Goal: Task Accomplishment & Management: Complete application form

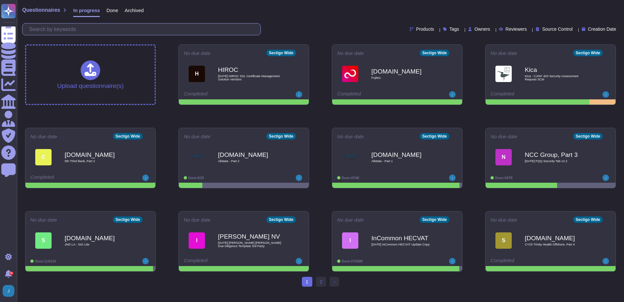
click at [179, 27] on input "text" at bounding box center [143, 29] width 235 height 11
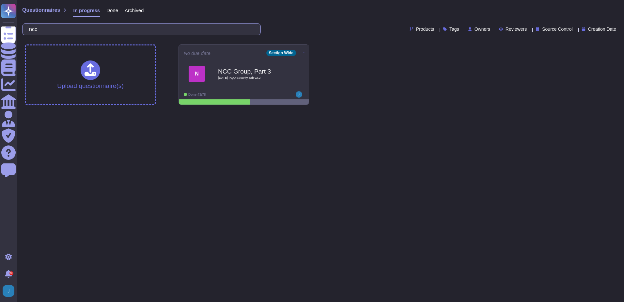
type input "ncc"
click at [237, 59] on div "N NCC Group, Part 3 2025 08 26 PQQ Security Tab v2.2" at bounding box center [243, 73] width 121 height 33
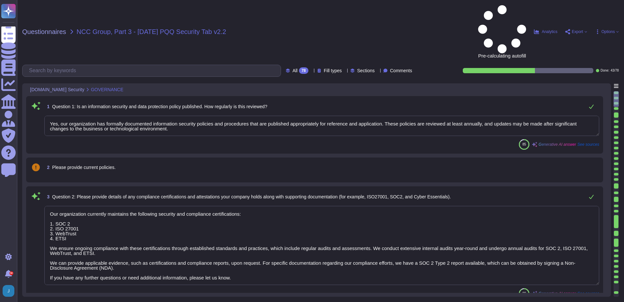
type textarea "Yes, our organization has formally documented information security policies and…"
type textarea "Our organization currently maintains the following security and compliance cert…"
type textarea "Yes, all employees, including contractors, undergo background checks before hir…"
type textarea "Yes, training is provided to all staff on Information Security and Data Protect…"
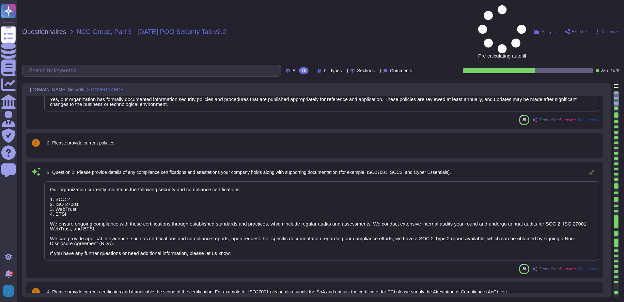
type textarea "No, we do not engage sub-processors for this service."
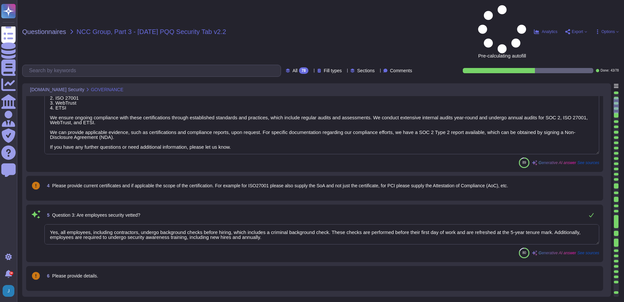
type textarea "Yes, our organization has a documented privacy policy that is available for pub…"
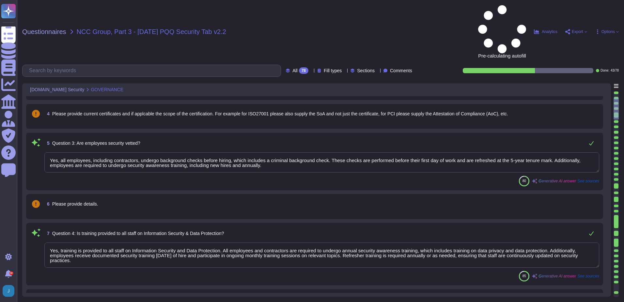
type textarea "Yes, a security incident management and response process is in place, and the I…"
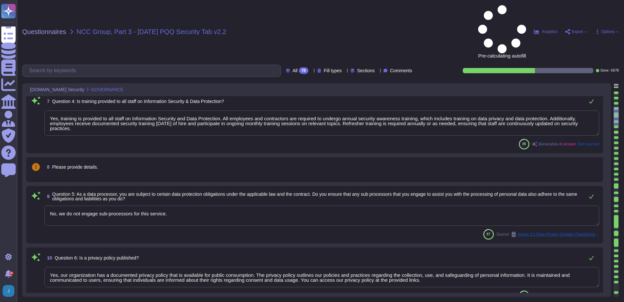
type textarea "No, we have not encountered a security incident for the last 12 months, and the…"
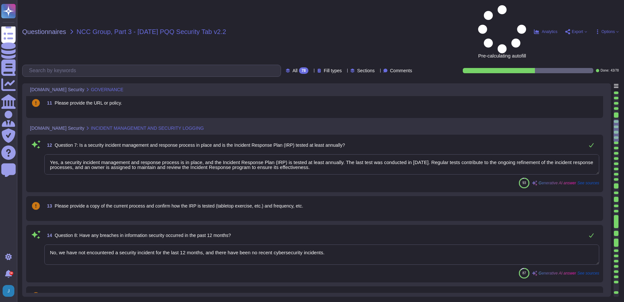
type textarea "Yes, there are clear procedures in place to notify customers in the event of br…"
type textarea "Yes, the service collects, monitors, and analyzes user, application, and system…"
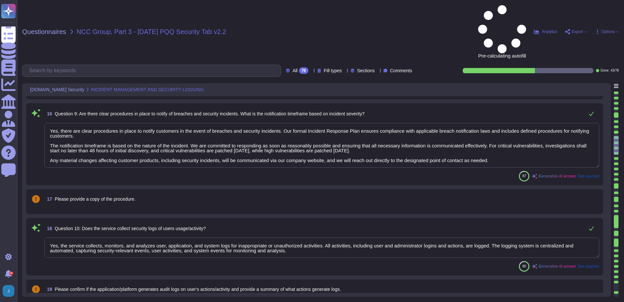
type textarea "Yes, security logs of usage and activity are available. Sectigo maintains compr…"
type textarea "Yes, security event logging is implemented and configured across the app/platfo…"
type textarea "The event logging described covers the following security events: - User/s acce…"
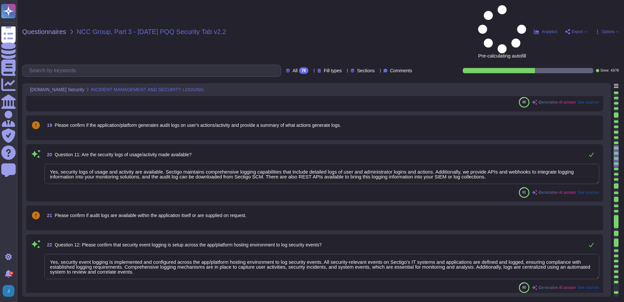
type textarea "Yes, the log retention period for security event logs is typically set for a mi…"
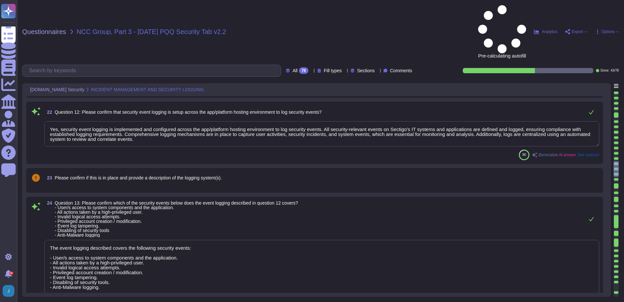
type textarea "Yes, there is a documented policy for applying security updates, which includes…"
type textarea "Yes, there is a vulnerability disclosure process in place. All vulnerability cl…"
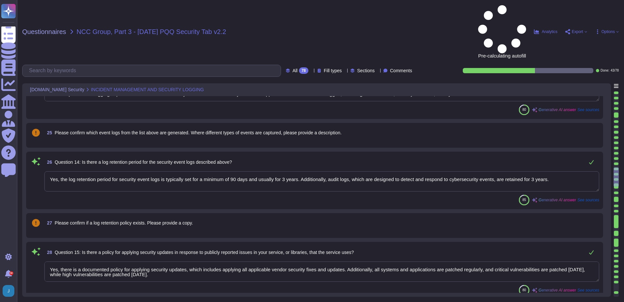
type textarea "Yes, there is a comprehensive vulnerability management process in place. This p…"
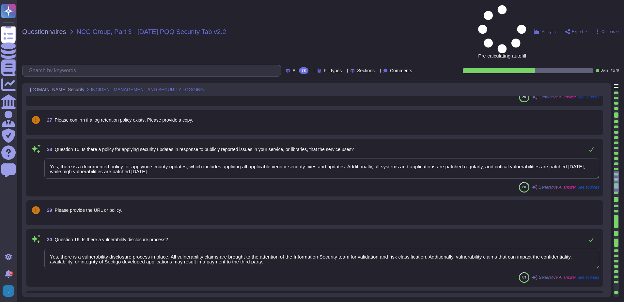
type textarea "No third parties have access to our service information. We do not perform risk…"
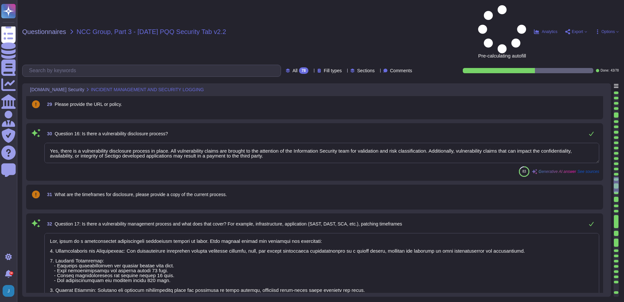
type textarea "Data is held geographically at all times in [GEOGRAPHIC_DATA], [US_STATE], [GEO…"
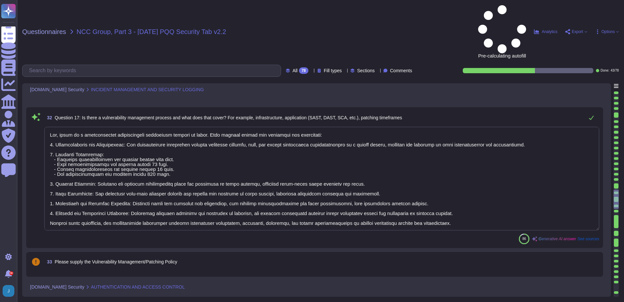
type textarea "Yes"
type textarea "Yes, multi-factor authentication (MFA) is required for all accounts with access…"
type textarea "Yes, multi-factor authentication (MFA) is required for privileged accounts, inc…"
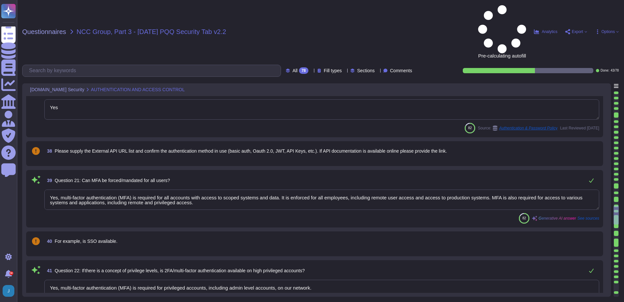
type textarea "Yes, the service has the concept of privileged administrative users who can alt…"
type textarea "Yes, encryption is used to protect internal data in transit. We utilize TLS 1.2…"
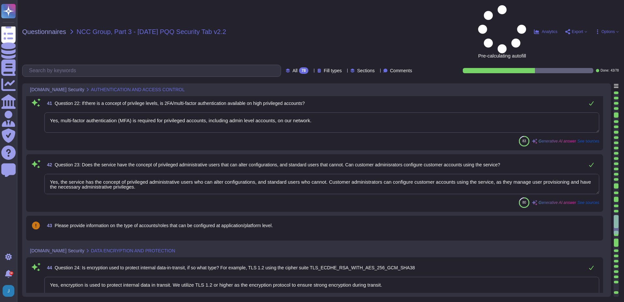
type textarea "Yes, encryption is used to protect external data in transit. We utilize TLS 1.2…"
type textarea "Yes, the service protects internal data in transit using strong encryption prot…"
type textarea "Yes, the service protects external data in transit using correctly configured c…"
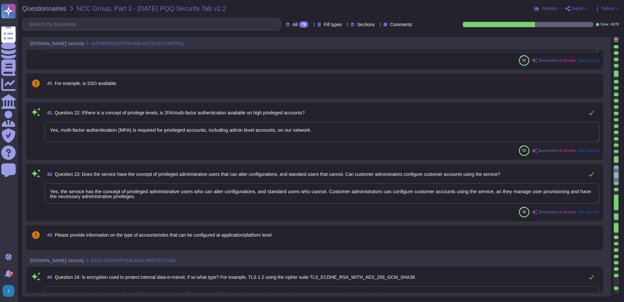
scroll to position [1926, 0]
type textarea "Data is held geographically at all times in [GEOGRAPHIC_DATA], [US_STATE], [GEO…"
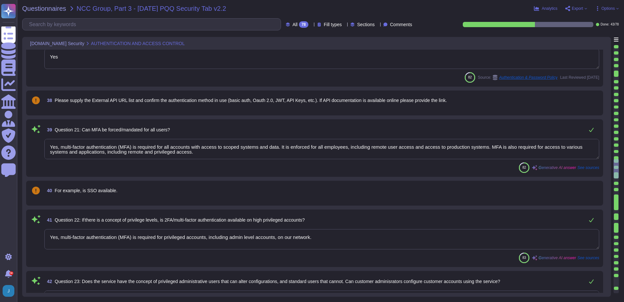
scroll to position [1861, 0]
click at [68, 78] on div "82 Source: Authentication & Password Policy Last Reviewed [DATE]" at bounding box center [321, 77] width 555 height 10
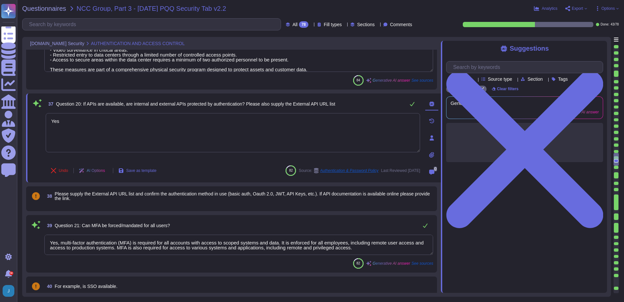
type textarea "No third parties have access to our service information. We do not perform risk…"
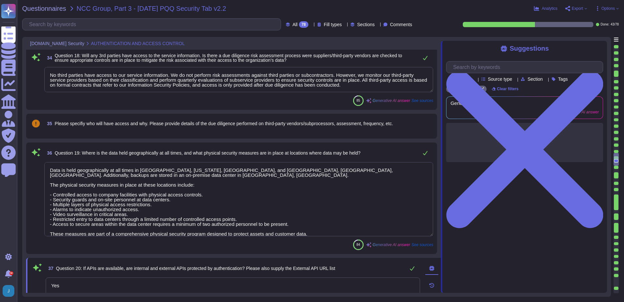
scroll to position [1652, 0]
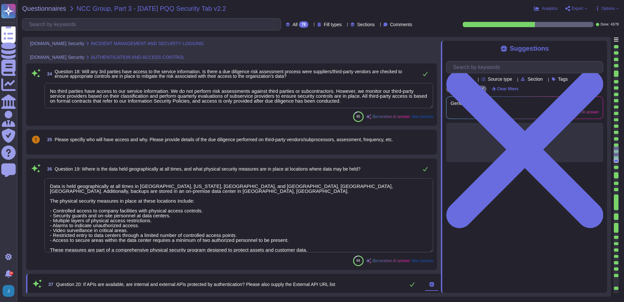
type textarea "Yes, there is a comprehensive vulnerability management process in place. This p…"
click at [603, 49] on div "Suggestions Products Source type Section Tags Sectigo Wide Clear filters Genera…" at bounding box center [524, 167] width 166 height 252
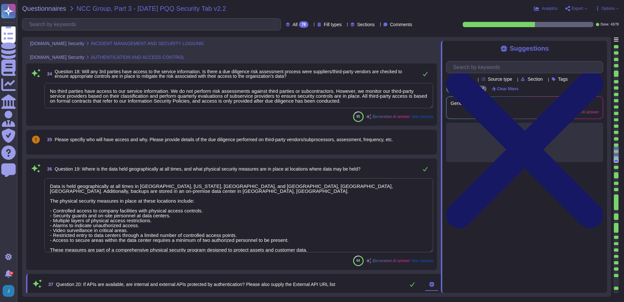
click at [596, 47] on icon at bounding box center [524, 149] width 157 height 209
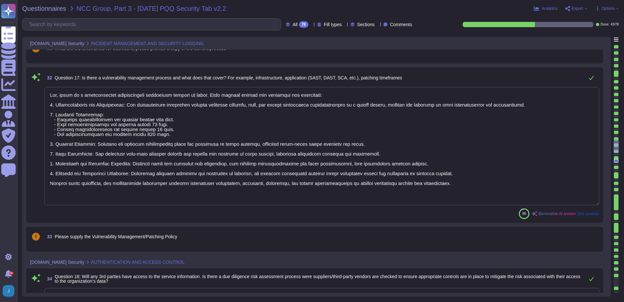
type textarea "Yes, there is a documented policy for applying security updates, which includes…"
type textarea "Yes, there is a vulnerability disclosure process in place. All vulnerability cl…"
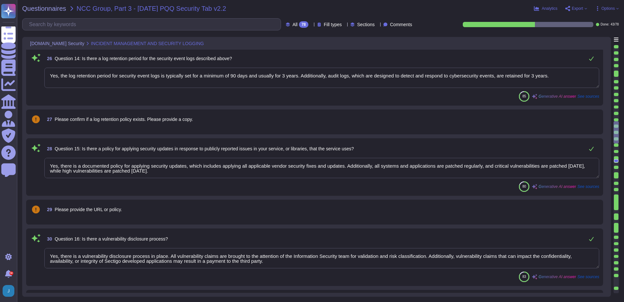
type textarea "The event logging described covers the following security events: - User/s acce…"
type textarea "Yes, the log retention period for security event logs is typically set for a mi…"
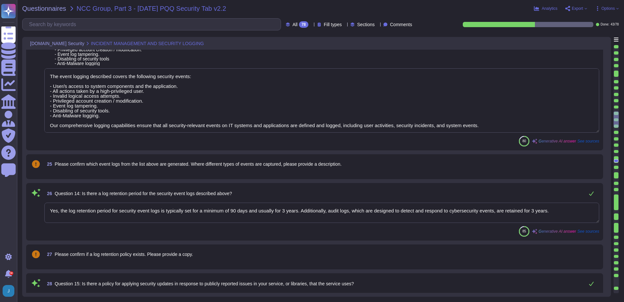
type textarea "Yes, security logs of usage and activity are available. Sectigo maintains compr…"
type textarea "Yes, security event logging is implemented and configured across the app/platfo…"
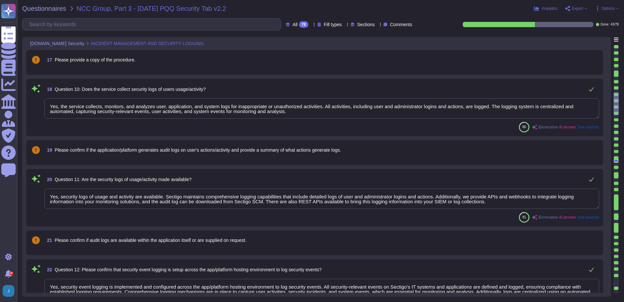
type textarea "No, we have not encountered a security incident for the last 12 months, and the…"
type textarea "Yes, there are clear procedures in place to notify customers in the event of br…"
type textarea "Yes, the service collects, monitors, and analyzes user, application, and system…"
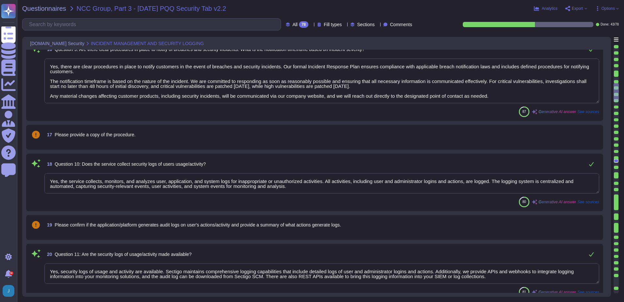
type textarea "Yes, a security incident management and response process is in place, and the I…"
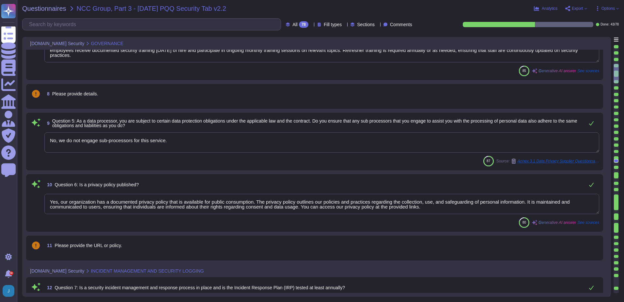
type textarea "Yes, all employees, including contractors, undergo background checks before hir…"
type textarea "Yes, training is provided to all staff on Information Security and Data Protect…"
type textarea "No, we do not engage sub-processors for this service."
type textarea "Yes, our organization has a documented privacy policy that is available for pub…"
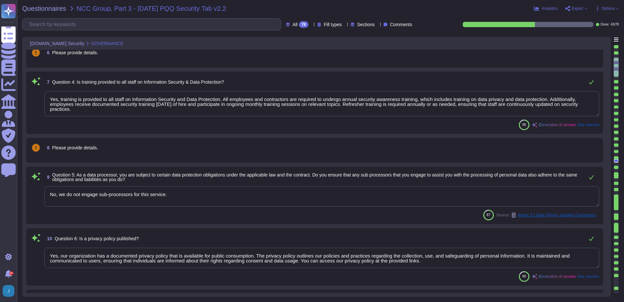
type textarea "Our organization currently maintains the following security and compliance cert…"
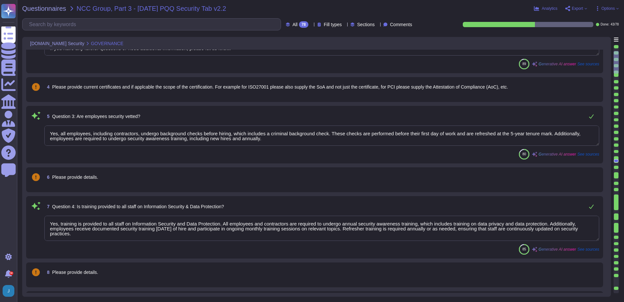
type textarea "Yes, our organization has formally documented information security policies and…"
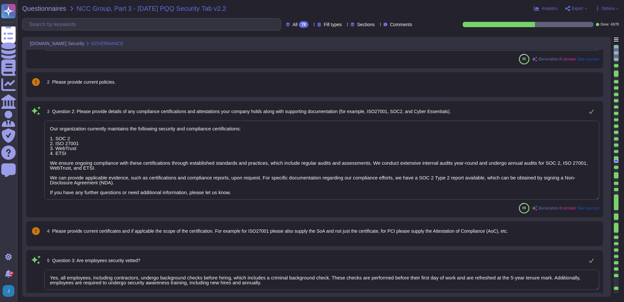
scroll to position [0, 0]
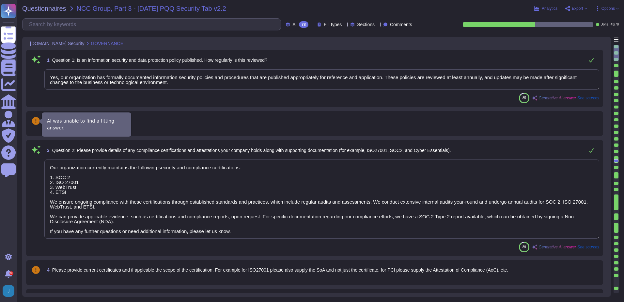
click at [35, 121] on icon at bounding box center [36, 121] width 8 height 8
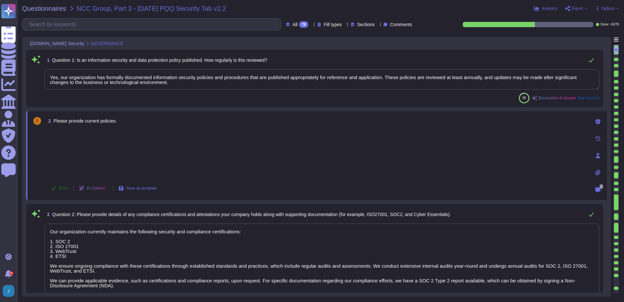
click at [65, 187] on span "Done" at bounding box center [63, 188] width 9 height 4
drag, startPoint x: 191, startPoint y: 85, endPoint x: 58, endPoint y: 79, distance: 132.3
click at [58, 79] on textarea "Yes, our organization has formally documented information security policies and…" at bounding box center [321, 79] width 555 height 20
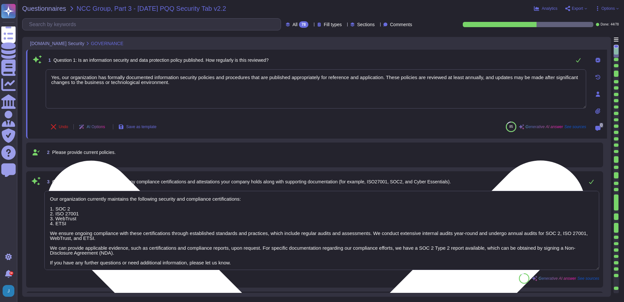
click at [77, 91] on textarea "Yes, our organization has formally documented information security policies and…" at bounding box center [316, 88] width 541 height 39
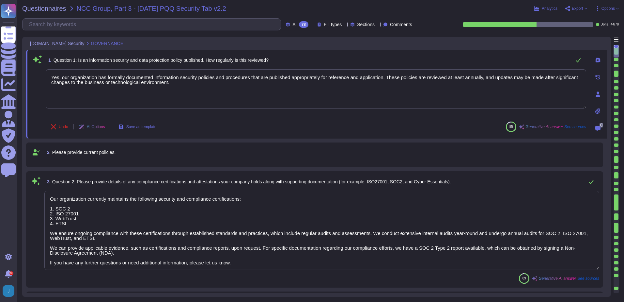
click at [70, 153] on span "Please provide current policies." at bounding box center [84, 152] width 64 height 5
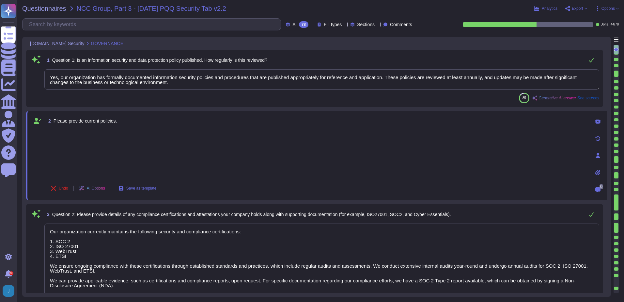
click at [596, 173] on icon at bounding box center [597, 172] width 5 height 6
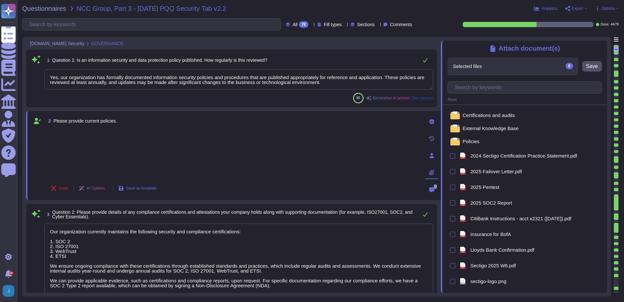
click at [332, 84] on textarea "Yes, our organization has formally documented information security policies and…" at bounding box center [238, 79] width 389 height 20
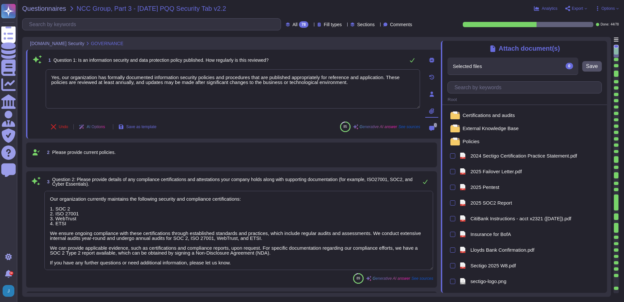
click at [603, 45] on icon at bounding box center [603, 45] width 0 height 0
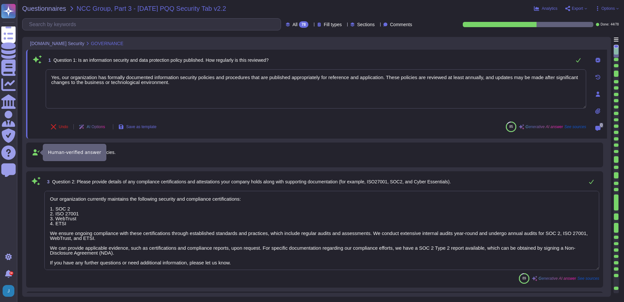
click at [37, 155] on icon at bounding box center [36, 152] width 7 height 6
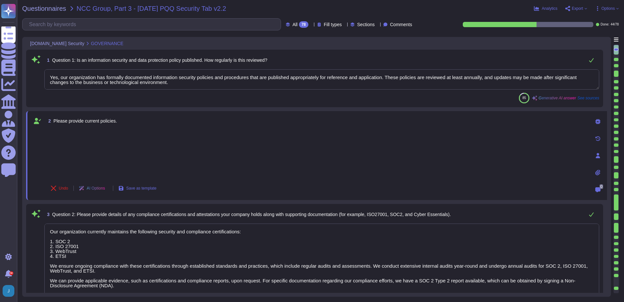
click at [597, 172] on icon at bounding box center [597, 172] width 5 height 5
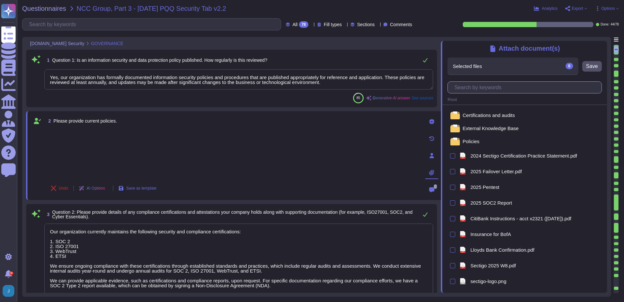
click at [494, 90] on input "text" at bounding box center [526, 87] width 151 height 11
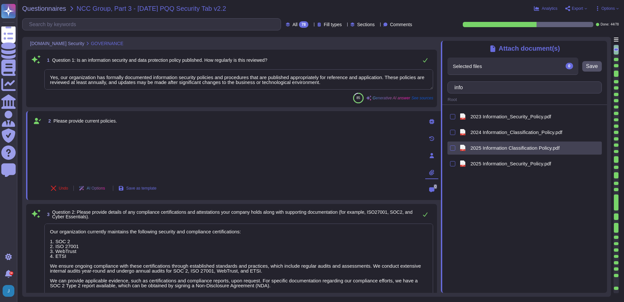
type input "info"
click at [475, 148] on span "2025 Information Classification Policy.pdf" at bounding box center [514, 147] width 89 height 5
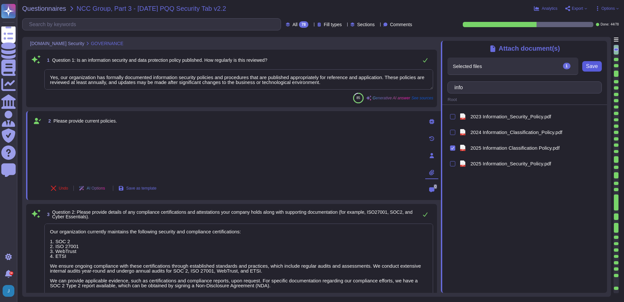
click at [595, 68] on span "Save" at bounding box center [592, 66] width 12 height 5
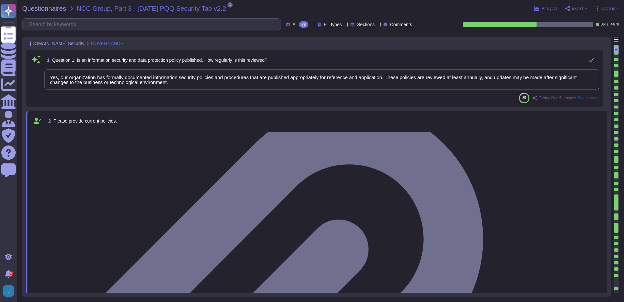
click at [151, 129] on div at bounding box center [316, 129] width 541 height 0
click at [216, 89] on textarea "Yes, our organization has formally documented information security policies and…" at bounding box center [321, 79] width 555 height 20
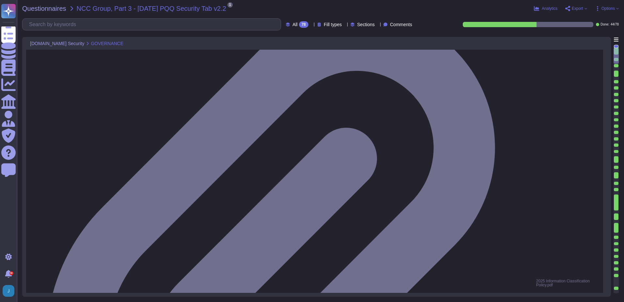
scroll to position [131, 0]
type textarea "No, we do not engage sub-processors for this service."
type textarea "Yes, our organization has a documented privacy policy that is available for pub…"
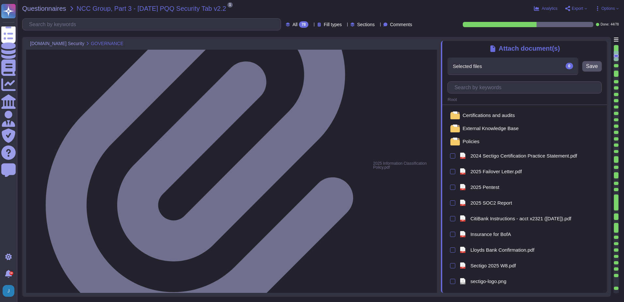
click at [500, 63] on div "Selected files 0" at bounding box center [513, 65] width 131 height 17
click at [492, 86] on input "text" at bounding box center [526, 87] width 151 height 11
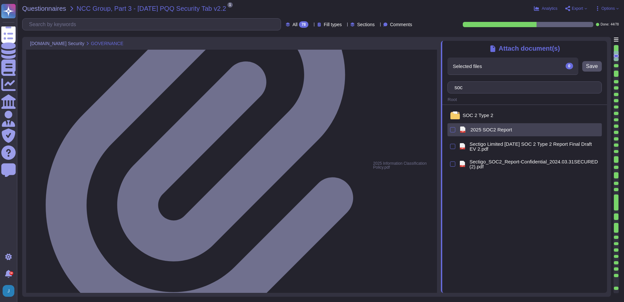
type input "soc"
click at [492, 131] on span "2025 SOC2 Report" at bounding box center [491, 129] width 42 height 5
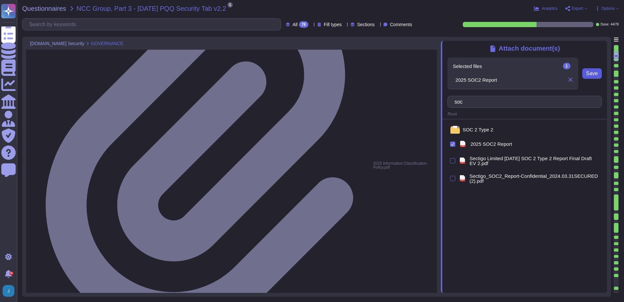
click at [586, 73] on button "Save" at bounding box center [592, 73] width 20 height 10
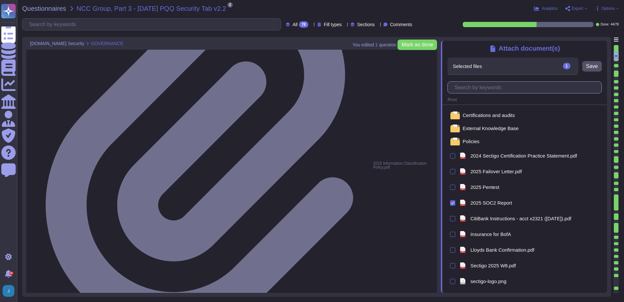
click at [484, 89] on input "text" at bounding box center [526, 87] width 151 height 11
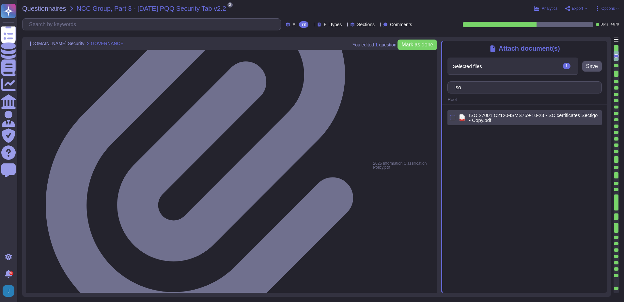
type input "iso"
click at [479, 119] on span "ISO 27001 C2120-ISMS759-10-23 - SC certificates Sectigo - Copy.pdf" at bounding box center [534, 118] width 130 height 10
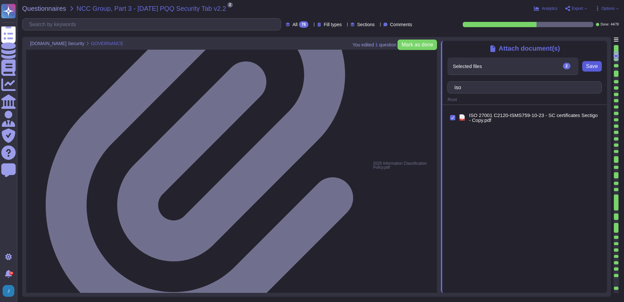
click at [588, 67] on span "Save" at bounding box center [592, 66] width 12 height 5
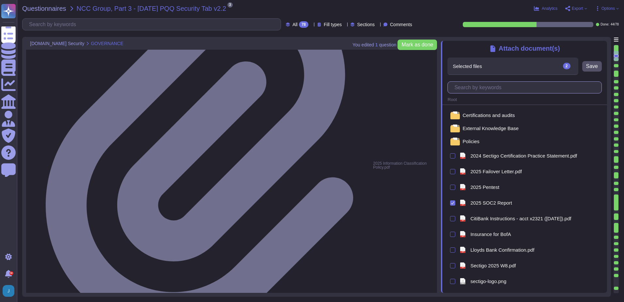
click at [530, 87] on input "text" at bounding box center [526, 87] width 151 height 11
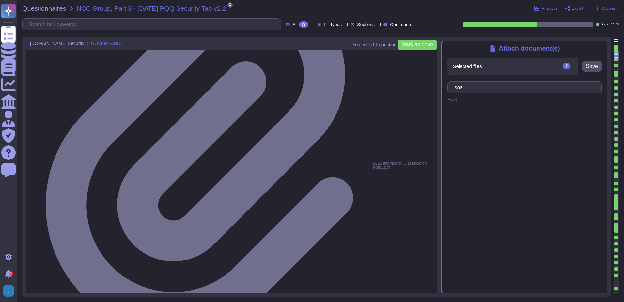
type input "soa"
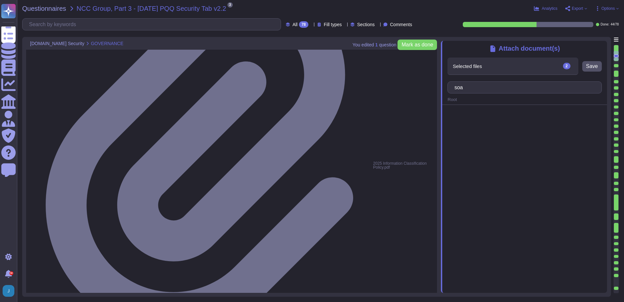
click at [488, 149] on div at bounding box center [524, 199] width 165 height 188
click at [603, 45] on icon at bounding box center [603, 45] width 0 height 0
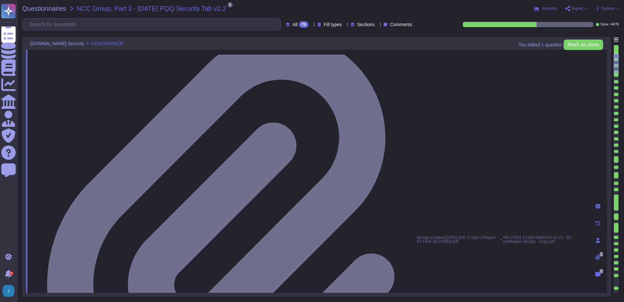
type textarea "Yes, our organization has a documented privacy policy that is available for pub…"
type textarea "Yes, a security incident management and response process is in place, and the I…"
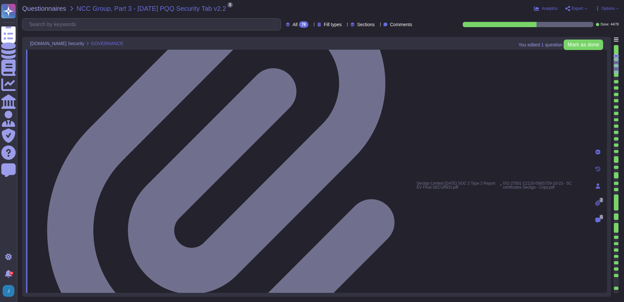
scroll to position [294, 0]
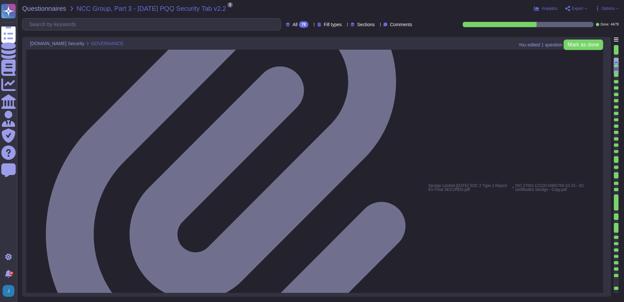
type textarea "Yes, a security incident management and response process is in place, and the I…"
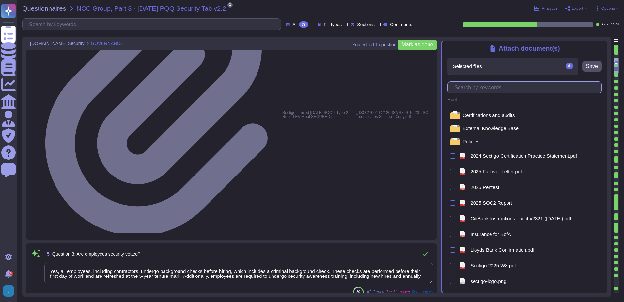
click at [505, 87] on input "text" at bounding box center [526, 87] width 151 height 11
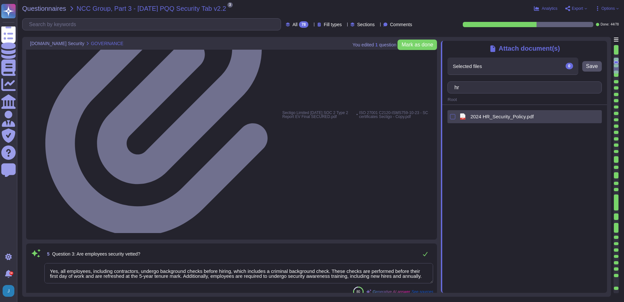
type input "hr"
click at [497, 119] on span "2024 HR_Security_Policy.pdf" at bounding box center [501, 116] width 63 height 5
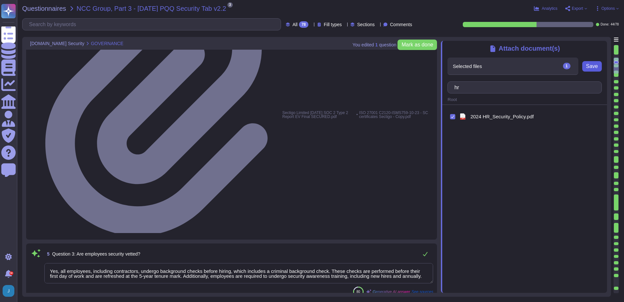
click at [595, 67] on span "Save" at bounding box center [592, 66] width 12 height 5
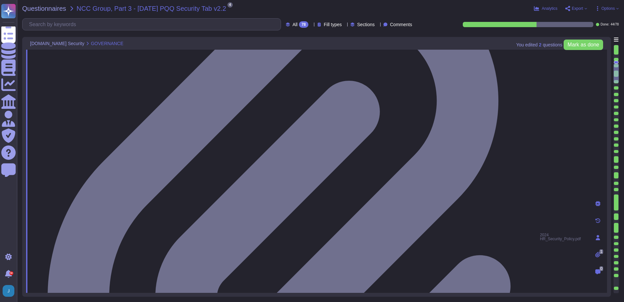
type textarea "No, we have not encountered a security incident for the last 12 months, and the…"
type textarea "Yes, there are clear procedures in place to notify customers in the event of br…"
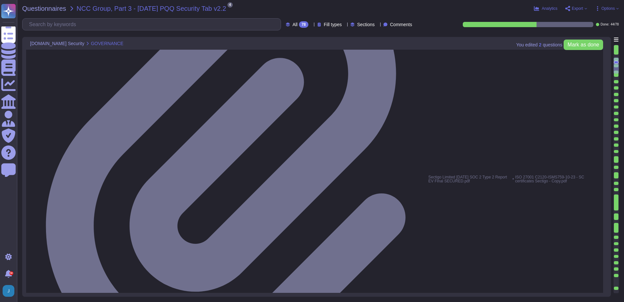
type textarea "Our organization currently maintains the following security and compliance cert…"
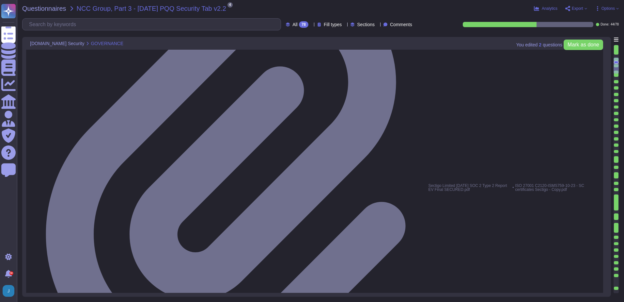
type textarea "No, we have not encountered a security incident for the last 12 months, and the…"
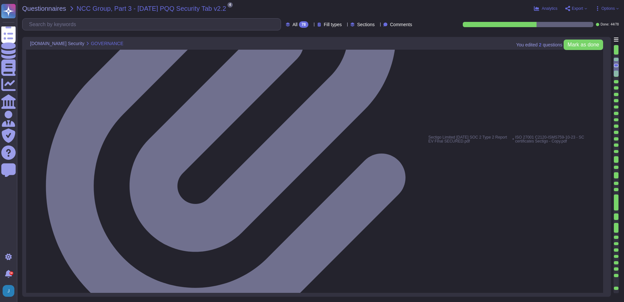
scroll to position [359, 0]
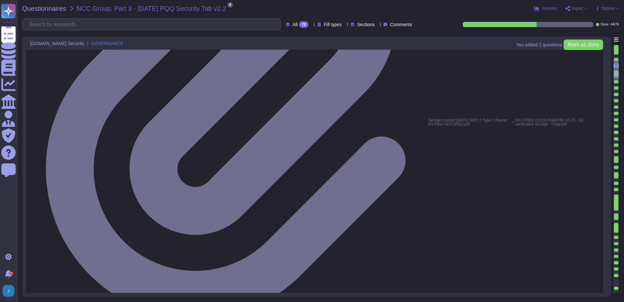
drag, startPoint x: 96, startPoint y: 88, endPoint x: 58, endPoint y: 74, distance: 39.8
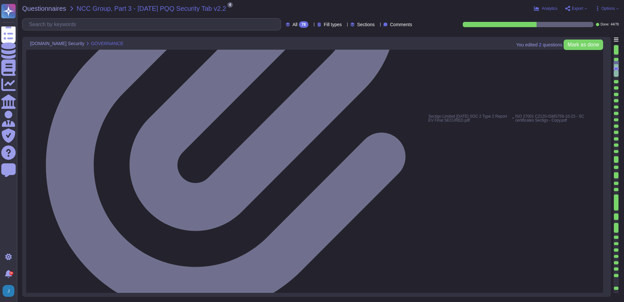
type textarea "No, we have not encountered a security incident for the last 12 months, and the…"
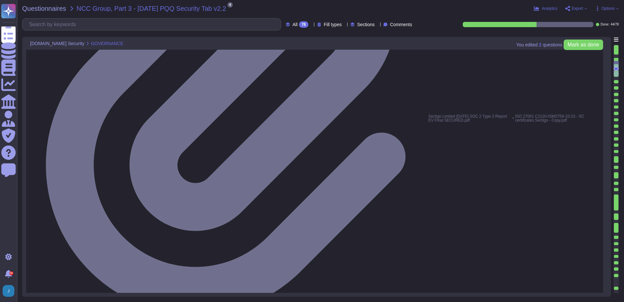
drag, startPoint x: 57, startPoint y: 73, endPoint x: 81, endPoint y: 79, distance: 24.3
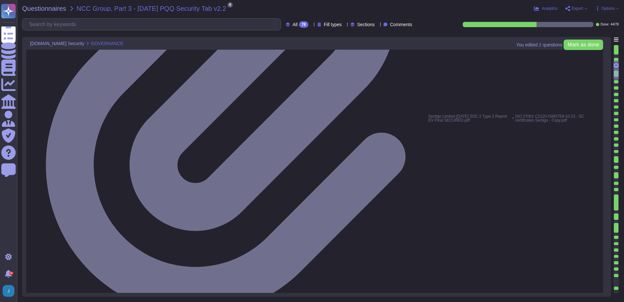
type textarea "Yes,"
drag, startPoint x: 96, startPoint y: 153, endPoint x: 47, endPoint y: 155, distance: 48.7
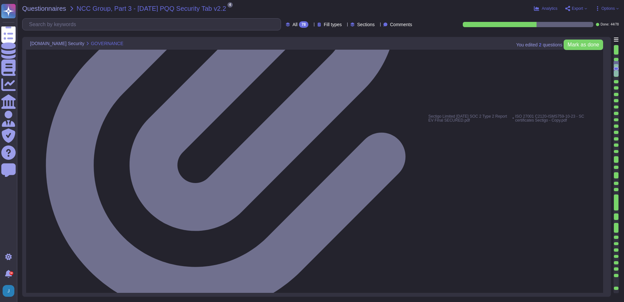
type textarea "No, we have not encountered a security incident for the last 12 months, and the…"
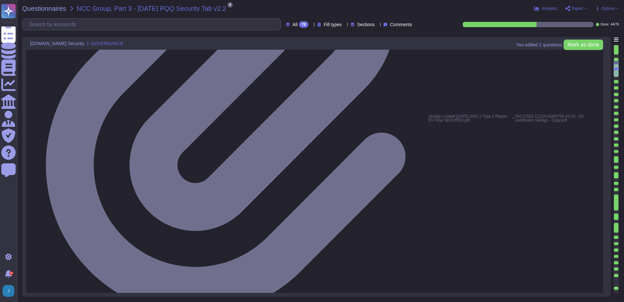
drag, startPoint x: 98, startPoint y: 131, endPoint x: 102, endPoint y: 131, distance: 3.6
type textarea "No, we have not encountered a security incident for the last 12 months, and the…"
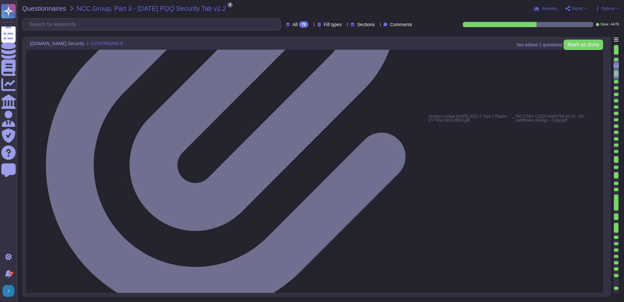
paste textarea "training is provided to all staff on Information Security and Data Protection. …"
type textarea "Yes, training is provided to all staff on Information Security and Data Protect…"
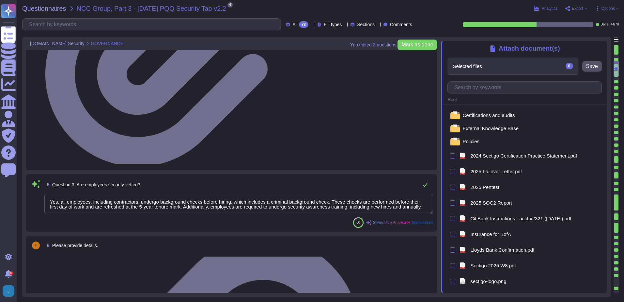
click at [44, 7] on span "Questionnaires" at bounding box center [44, 8] width 44 height 7
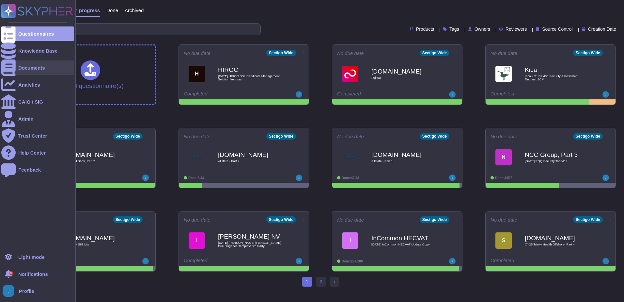
click at [24, 65] on div "Documents" at bounding box center [31, 67] width 27 height 5
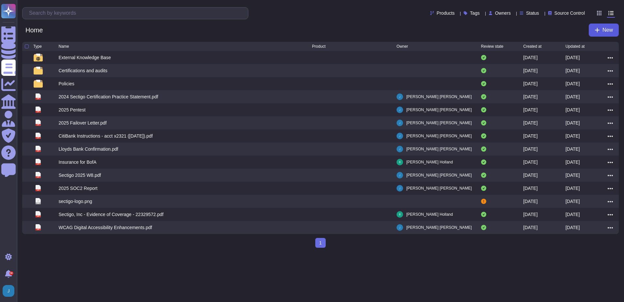
click at [598, 29] on icon at bounding box center [597, 29] width 5 height 5
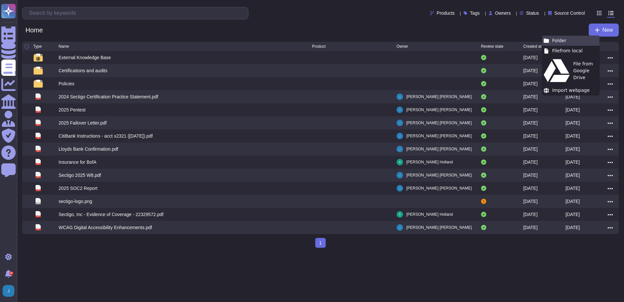
click at [570, 40] on div "Folder" at bounding box center [570, 41] width 57 height 10
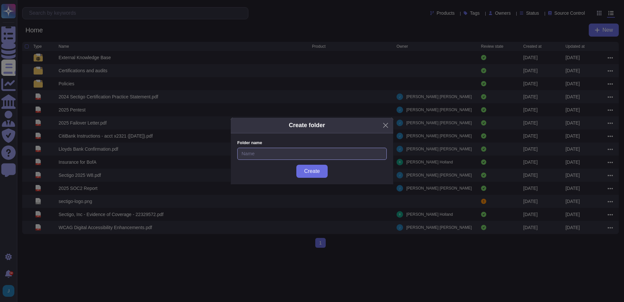
click at [272, 156] on input at bounding box center [312, 154] width 150 height 12
type input "Test - jg"
click at [312, 171] on span "Create" at bounding box center [312, 170] width 16 height 5
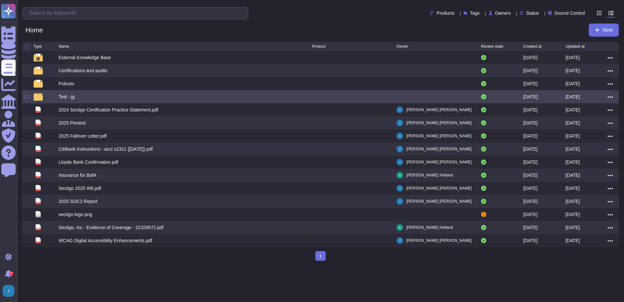
click at [66, 97] on div "Test - jg" at bounding box center [67, 96] width 16 height 7
click at [66, 97] on html "Questionnaires Knowledge Base Documents Analytics CAIQ / SIG Admin Trust Center…" at bounding box center [312, 133] width 624 height 266
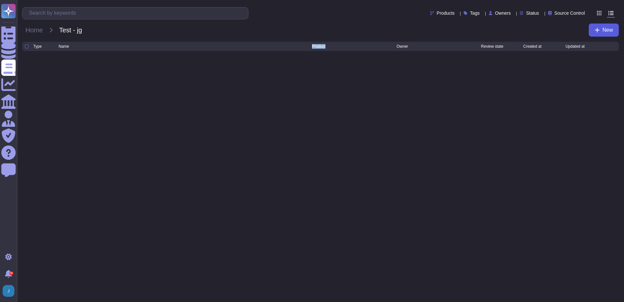
click at [608, 32] on span "New" at bounding box center [608, 29] width 10 height 5
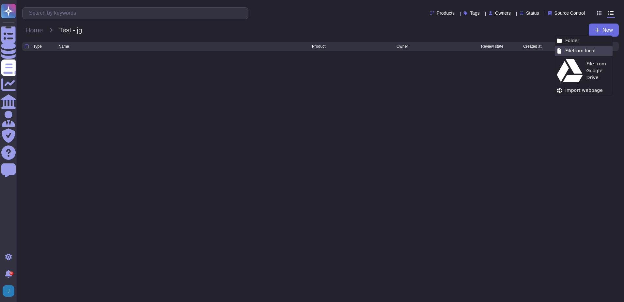
click at [593, 51] on div "File from local" at bounding box center [583, 51] width 57 height 10
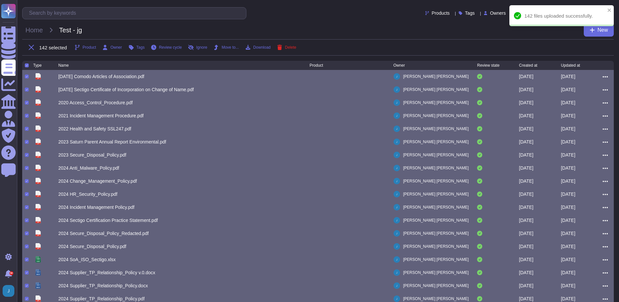
click at [335, 18] on div "Products Tags Owners Status Source Control" at bounding box center [302, 13] width 561 height 12
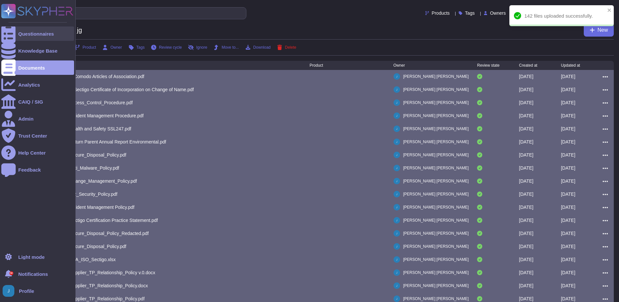
click at [25, 31] on div "Questionnaires" at bounding box center [36, 33] width 36 height 5
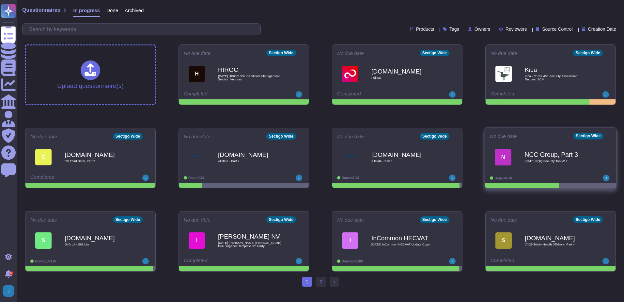
click at [546, 151] on b "NCC Group, Part 3" at bounding box center [558, 154] width 66 height 6
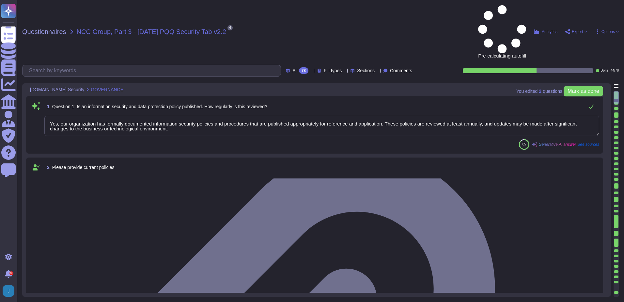
type textarea "Yes, our organization has formally documented information security policies and…"
type textarea "Our organization currently maintains the following security and compliance cert…"
type textarea "Yes, all employees, including contractors, undergo background checks before hir…"
type textarea "Yes, training is provided to all staff on Information Security and Data Protect…"
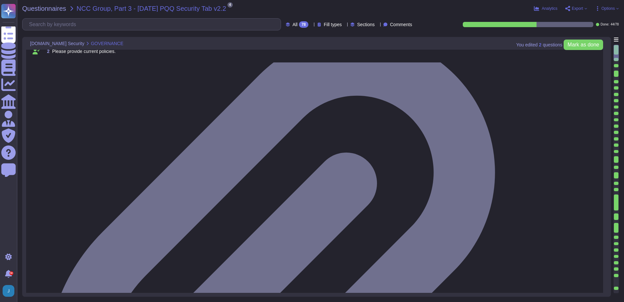
type textarea "No, we do not engage sub-processors for this service."
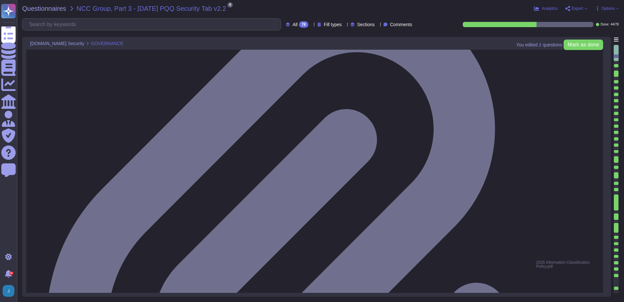
scroll to position [131, 0]
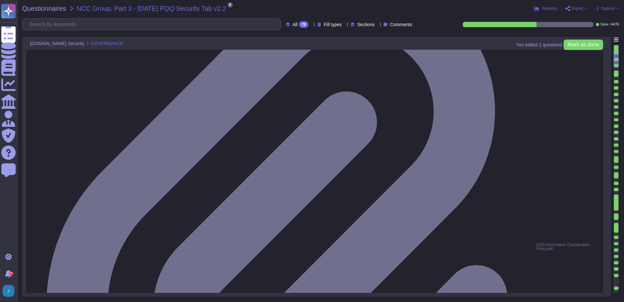
type textarea "Yes, our organization has a documented privacy policy that is available for pub…"
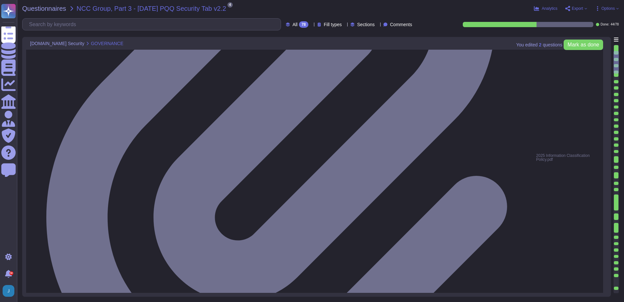
scroll to position [229, 0]
type textarea "Yes, a security incident management and response process is in place, and the I…"
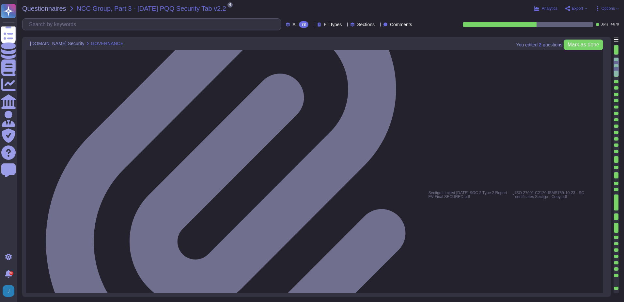
type textarea "No, we have not encountered a security incident for the last 12 months, and the…"
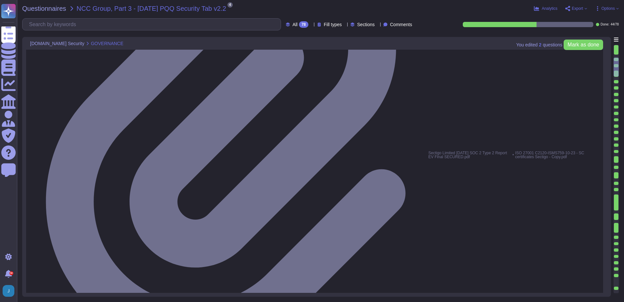
scroll to position [1, 0]
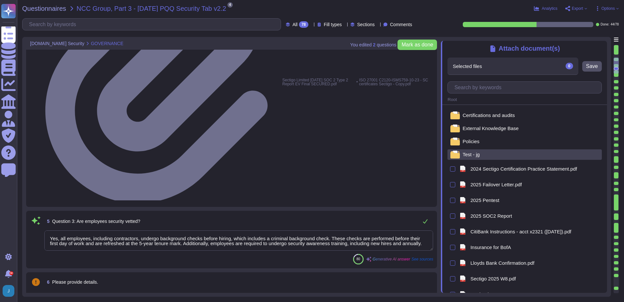
click at [461, 151] on div "Test - jg" at bounding box center [525, 154] width 154 height 10
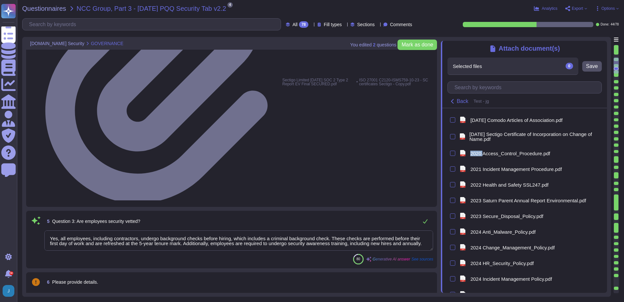
click at [461, 151] on div "pdf" at bounding box center [462, 153] width 5 height 8
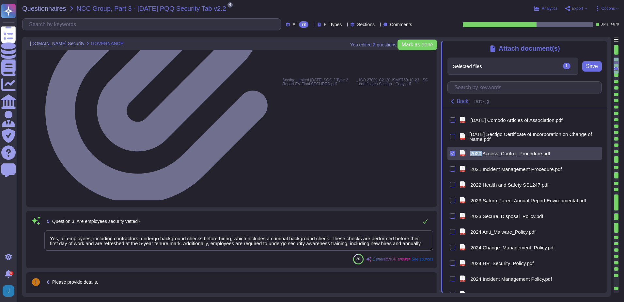
click at [454, 155] on icon at bounding box center [452, 152] width 3 height 3
click at [0, 0] on input "checkbox" at bounding box center [0, 0] width 0 height 0
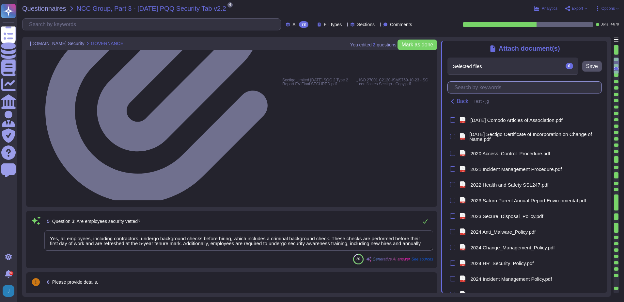
click at [490, 85] on input "text" at bounding box center [526, 87] width 151 height 11
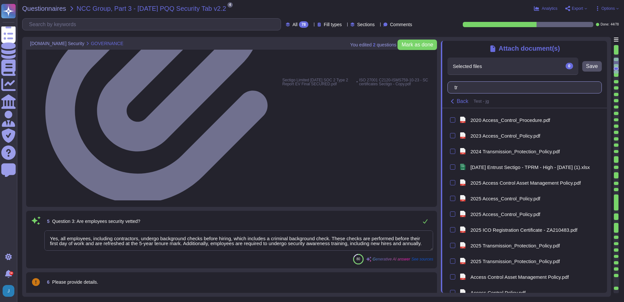
type input "t"
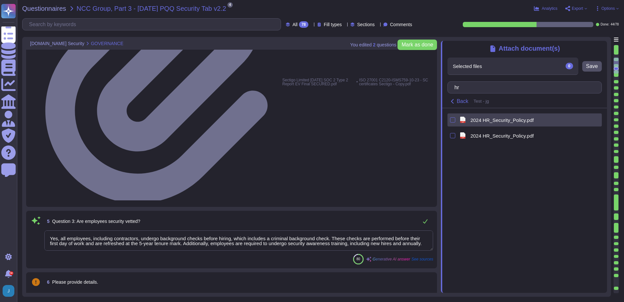
type input "hr"
click at [451, 118] on div at bounding box center [452, 120] width 5 height 8
click at [454, 122] on div at bounding box center [452, 119] width 5 height 5
click at [0, 0] on input "checkbox" at bounding box center [0, 0] width 0 height 0
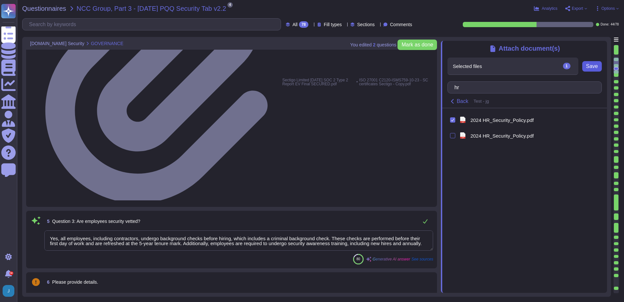
click at [592, 66] on span "Save" at bounding box center [592, 66] width 12 height 5
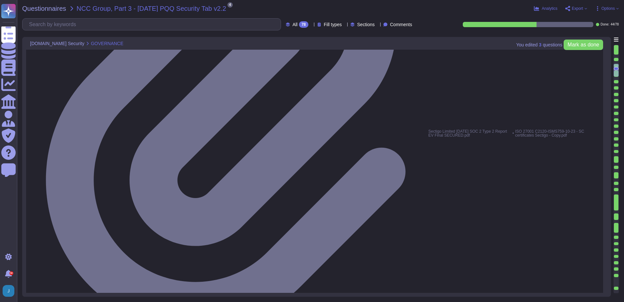
type textarea "No, we have not encountered a security incident for the last 12 months, and the…"
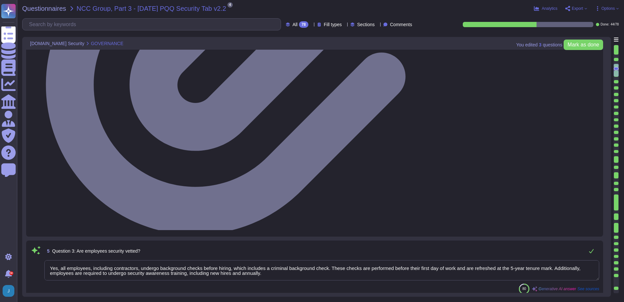
scroll to position [457, 0]
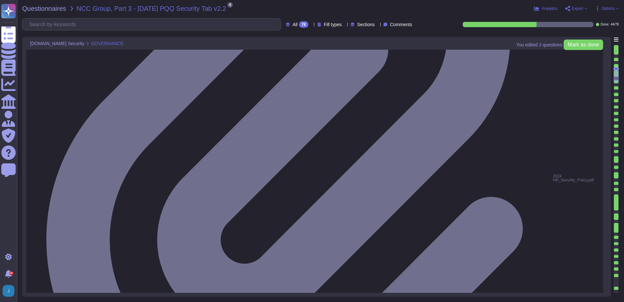
type textarea "Yes, there are clear procedures in place to notify customers in the event of br…"
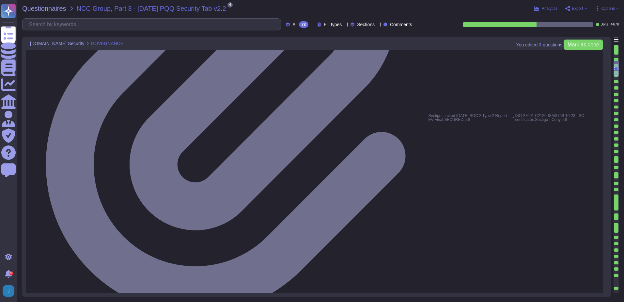
scroll to position [359, 0]
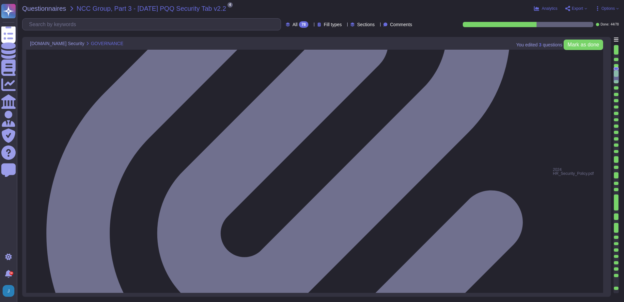
type textarea "Yes, there are clear procedures in place to notify customers in the event of br…"
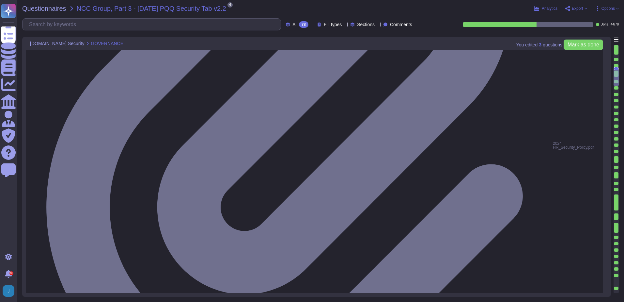
scroll to position [1, 0]
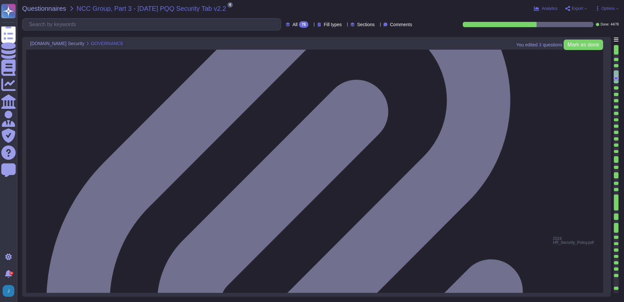
type textarea "Yes, there are clear procedures in place to notify customers in the event of br…"
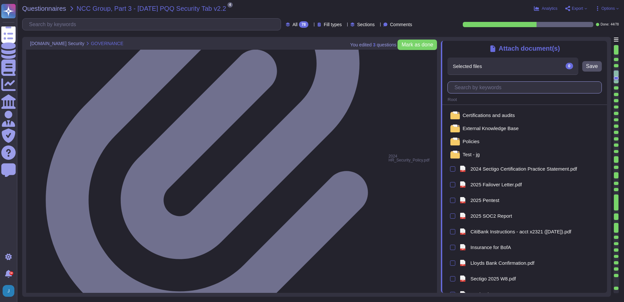
click at [515, 89] on input "text" at bounding box center [526, 87] width 151 height 11
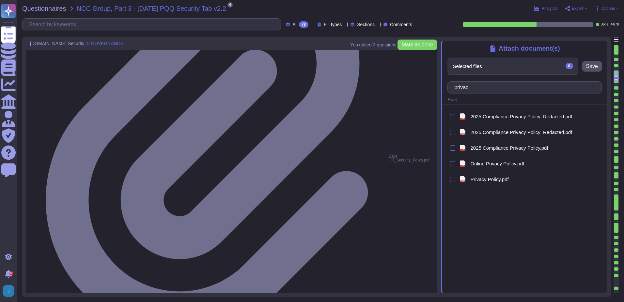
type input "privac"
click at [326, 18] on div "Questionnaires NCC Group, Part 3 - [DATE] PQQ Security Tab v2.2 4 pdf 2025 Info…" at bounding box center [320, 151] width 607 height 302
click at [40, 10] on span "Questionnaires" at bounding box center [44, 8] width 44 height 7
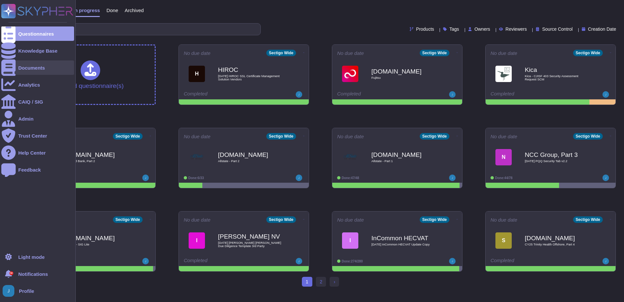
click at [30, 68] on div "Documents" at bounding box center [31, 67] width 27 height 5
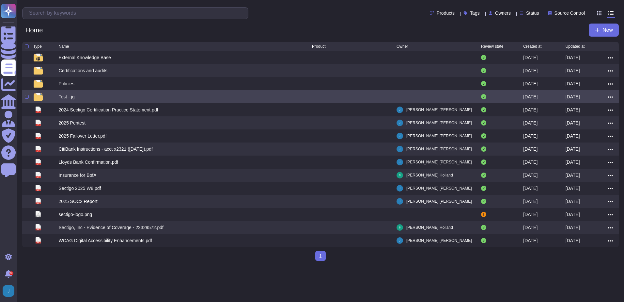
click at [66, 95] on div "Test - jg" at bounding box center [67, 96] width 16 height 7
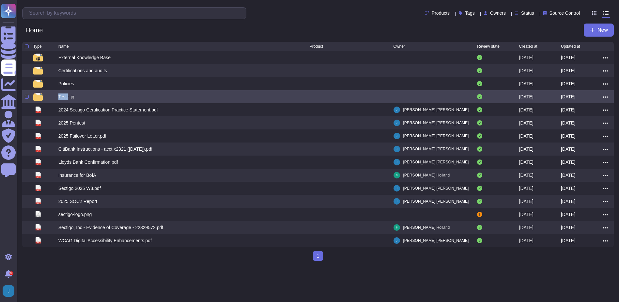
click at [66, 95] on div "Test - jg" at bounding box center [66, 96] width 16 height 7
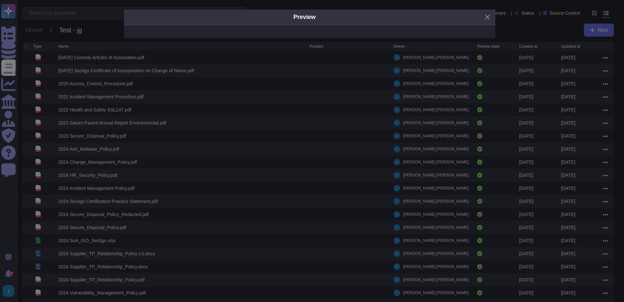
click at [97, 17] on div "Preview" at bounding box center [312, 151] width 624 height 302
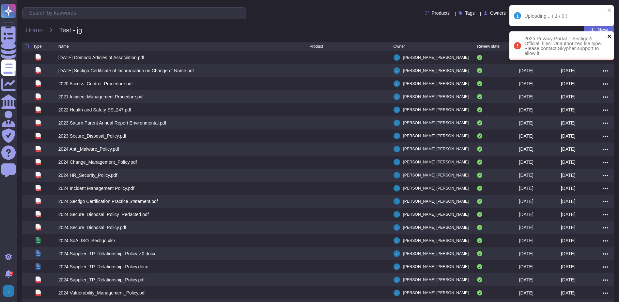
click at [610, 33] on button "close" at bounding box center [610, 36] width 5 height 6
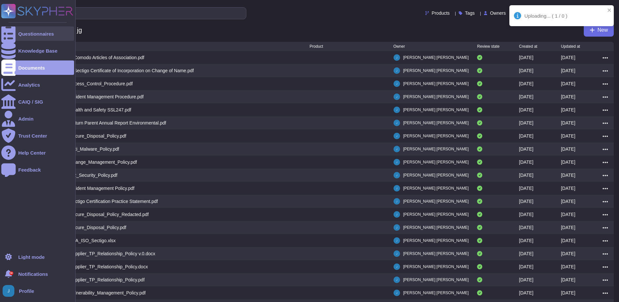
click at [40, 30] on div "Questionnaires" at bounding box center [37, 33] width 73 height 14
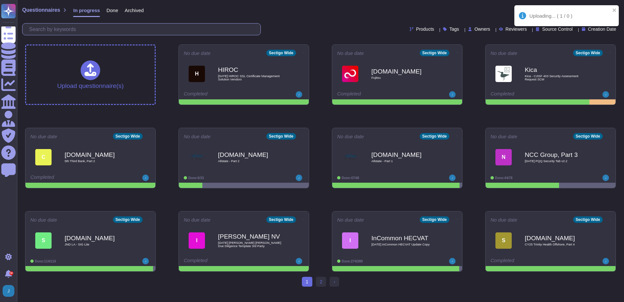
click at [101, 29] on input "text" at bounding box center [143, 29] width 235 height 11
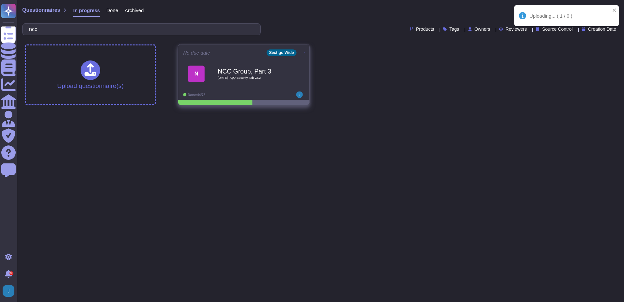
type input "ncc"
click at [289, 75] on span "N NCC Group, Part 3 2025 08 26 PQQ Security Tab v2.2" at bounding box center [243, 73] width 121 height 26
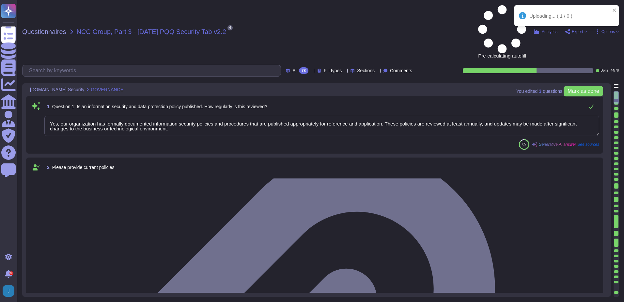
type textarea "Yes, our organization has formally documented information security policies and…"
type textarea "Our organization currently maintains the following security and compliance cert…"
type textarea "Yes, all employees, including contractors, undergo background checks before hir…"
type textarea "Yes, training is provided to all staff on Information Security and Data Protect…"
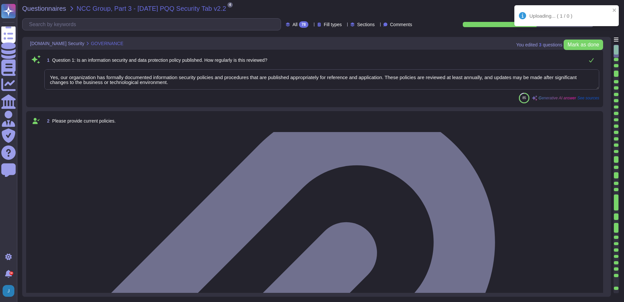
scroll to position [1, 0]
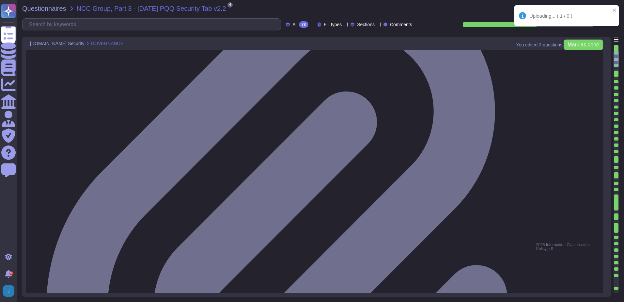
type textarea "No, we do not engage sub-processors for this service."
type textarea "Yes, our organization has a documented privacy policy that is available for pub…"
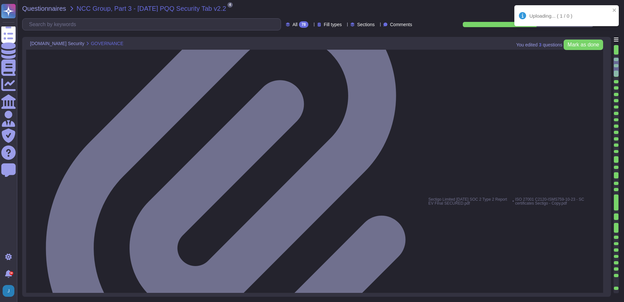
scroll to position [294, 0]
type textarea "Yes, a security incident management and response process is in place, and the I…"
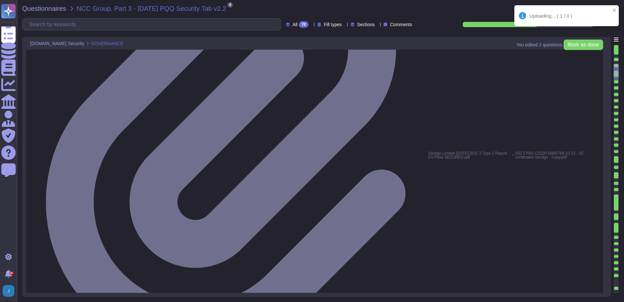
scroll to position [424, 0]
type textarea "No, we have not encountered a security incident for the last 12 months, and the…"
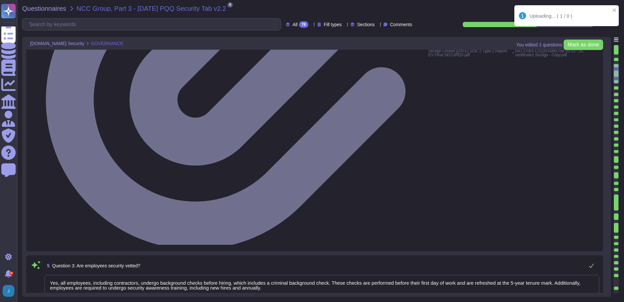
type textarea "Yes, there are clear procedures in place to notify customers in the event of br…"
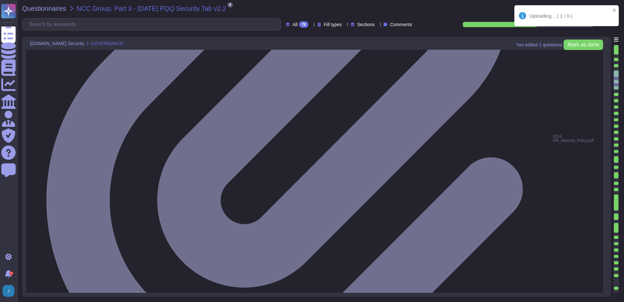
scroll to position [555, 0]
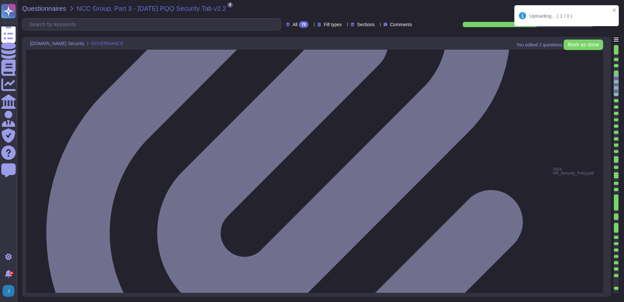
type textarea "Yes, the service collects, monitors, and analyzes user, application, and system…"
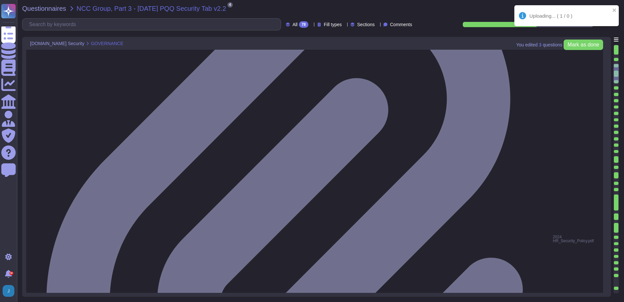
type textarea "Yes, all employees, including contractors, undergo background checks before hir…"
type textarea "Yes, training is provided to all staff on Information Security and Data Protect…"
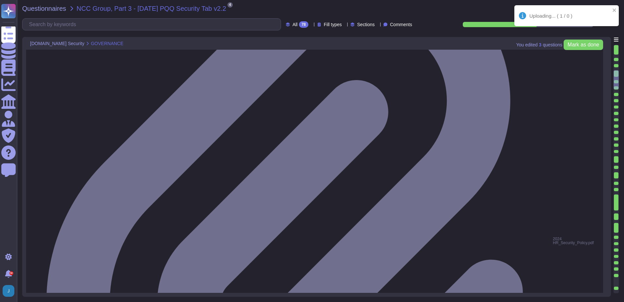
scroll to position [490, 0]
type textarea "Yes, the service collects, monitors, and analyzes user, application, and system…"
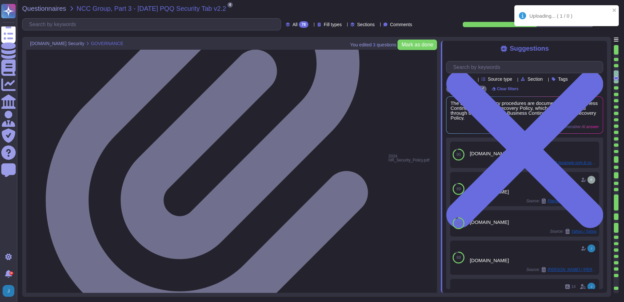
drag, startPoint x: 135, startPoint y: 141, endPoint x: 147, endPoint y: 140, distance: 11.9
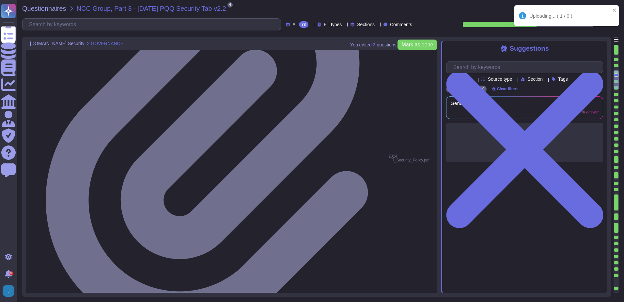
paste textarea "[URL][DOMAIN_NAME]"
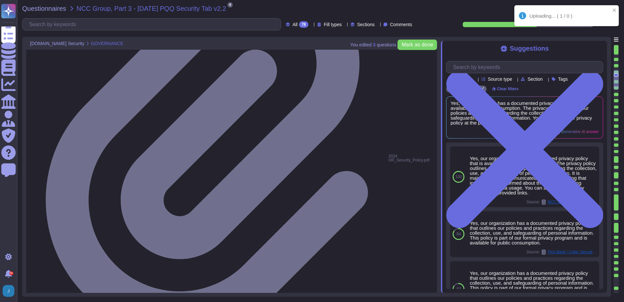
type textarea "Yes, our organization has a documented privacy policy that is available for pub…"
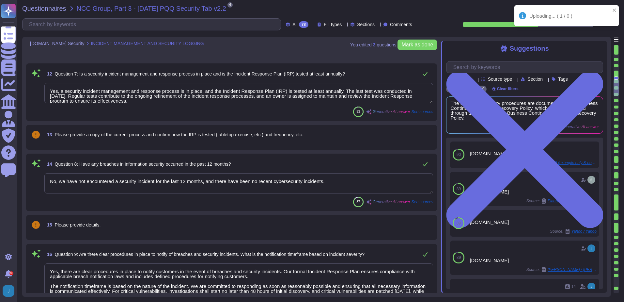
type textarea "Yes, the service collects, monitors, and analyzes user, application, and system…"
type textarea "Yes, security logs of usage and activity are available. Sectigo maintains compr…"
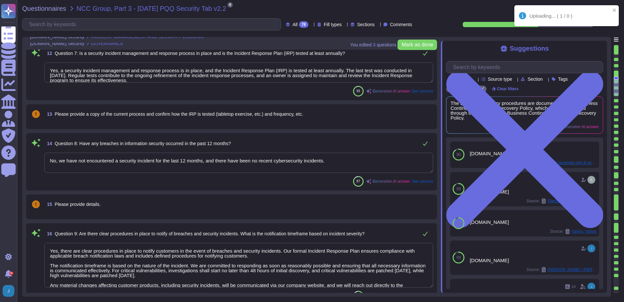
type textarea "Yes, our organization has a documented privacy policy that is available for pub…"
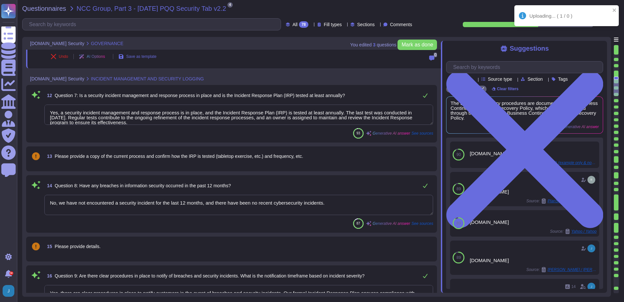
scroll to position [607, 0]
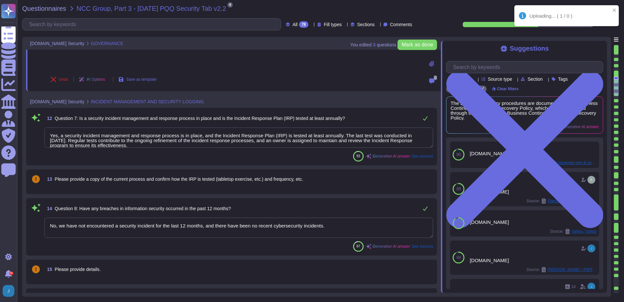
type textarea "No, we do not engage sub-processors for this service."
click at [259, 183] on span "13 Please provide a copy of the current process and confirm how the IRP is test…" at bounding box center [173, 179] width 259 height 12
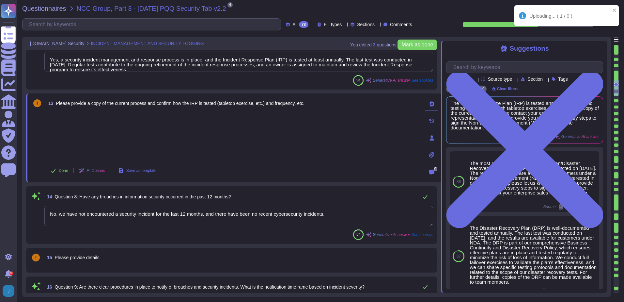
click at [428, 152] on div at bounding box center [431, 154] width 13 height 13
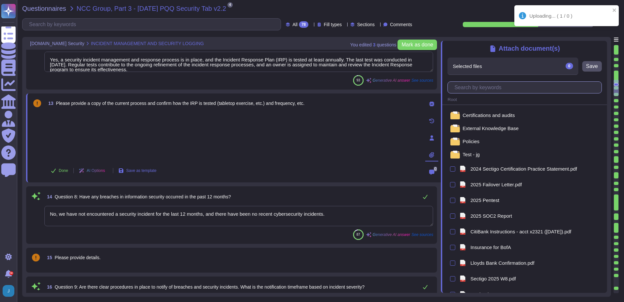
click at [491, 87] on input "text" at bounding box center [526, 87] width 151 height 11
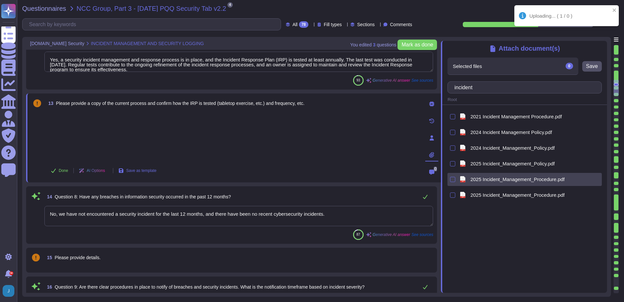
type input "incident"
click at [485, 181] on span "2025 Incident_Management_Procedure.pdf" at bounding box center [517, 179] width 94 height 5
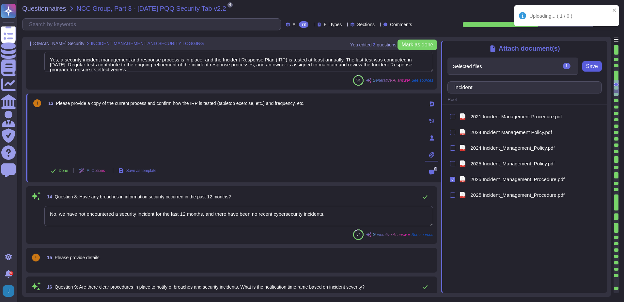
click at [595, 68] on span "Save" at bounding box center [592, 66] width 12 height 5
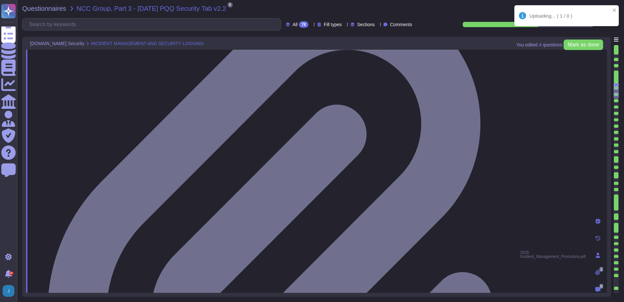
type textarea "Yes, security logs of usage and activity are available. Sectigo maintains compr…"
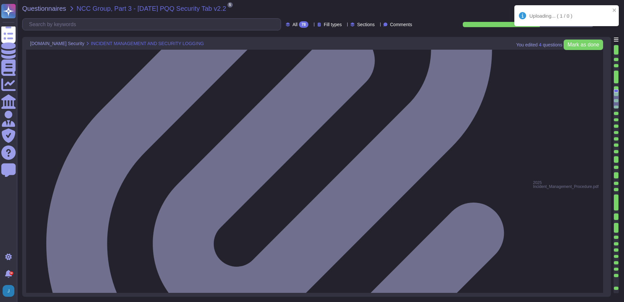
type textarea "Yes, security event logging is implemented and configured across the app/platfo…"
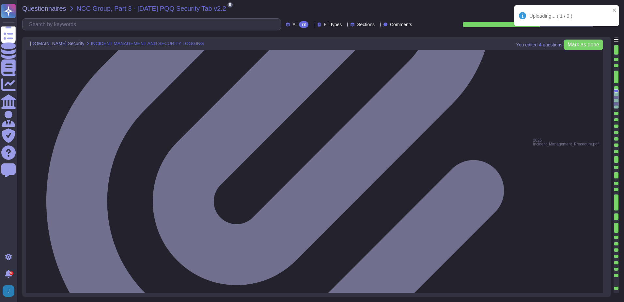
scroll to position [835, 0]
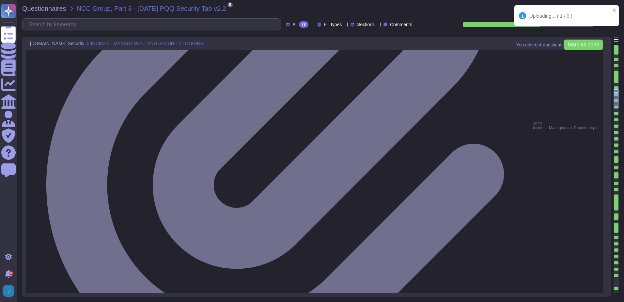
type textarea "The event logging described covers the following security events: - User/s acce…"
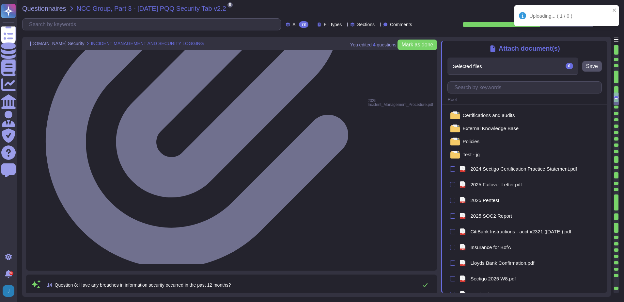
scroll to position [775, 0]
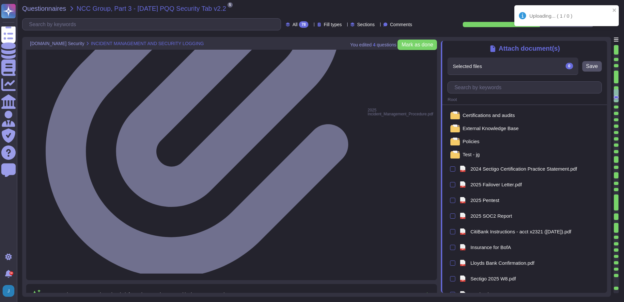
type textarea "Yes, a security incident management and response process is in place, and the I…"
click at [481, 90] on input "text" at bounding box center [526, 87] width 151 height 11
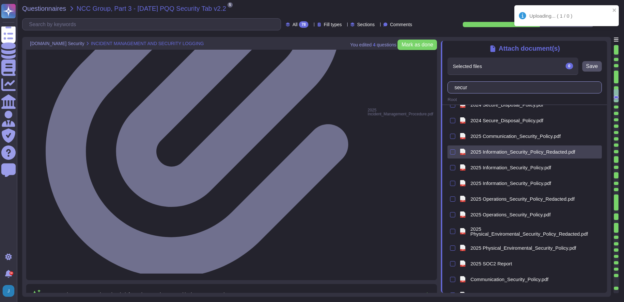
scroll to position [163, 0]
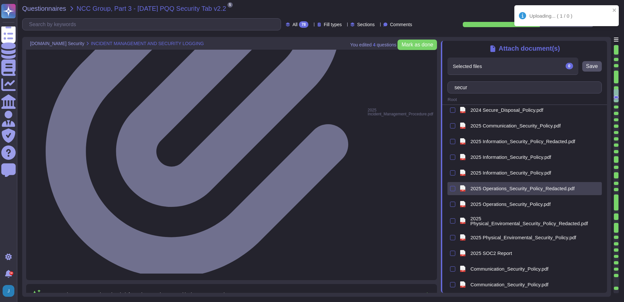
click at [453, 189] on div at bounding box center [452, 188] width 5 height 5
click at [0, 0] on input "checkbox" at bounding box center [0, 0] width 0 height 0
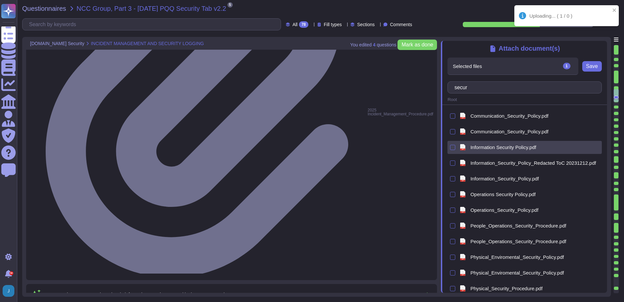
scroll to position [326, 0]
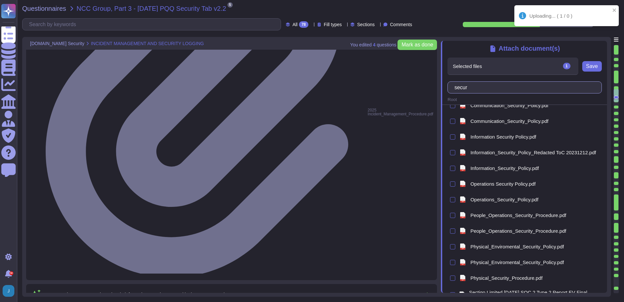
drag, startPoint x: 491, startPoint y: 88, endPoint x: 448, endPoint y: 86, distance: 43.8
click at [448, 86] on div "secur" at bounding box center [525, 87] width 154 height 12
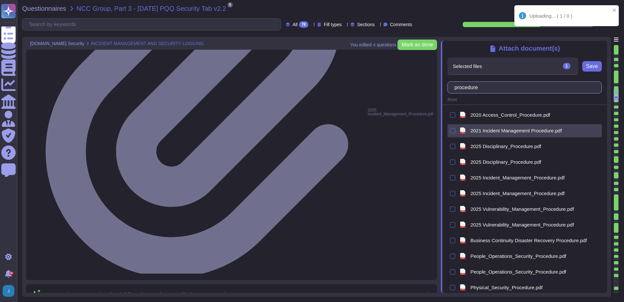
scroll to position [0, 0]
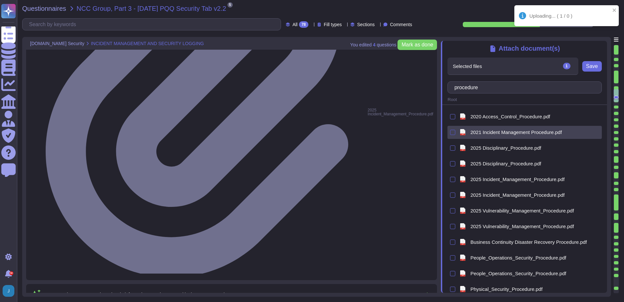
type input "procedure"
click at [452, 132] on div at bounding box center [452, 132] width 5 height 5
click at [0, 0] on input "checkbox" at bounding box center [0, 0] width 0 height 0
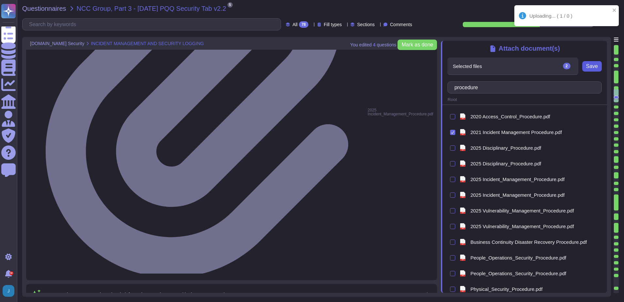
click at [593, 67] on span "Save" at bounding box center [592, 66] width 12 height 5
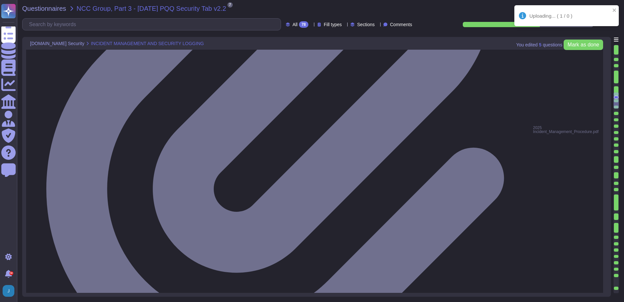
type textarea "The event logging described covers the following security events: - User/s acce…"
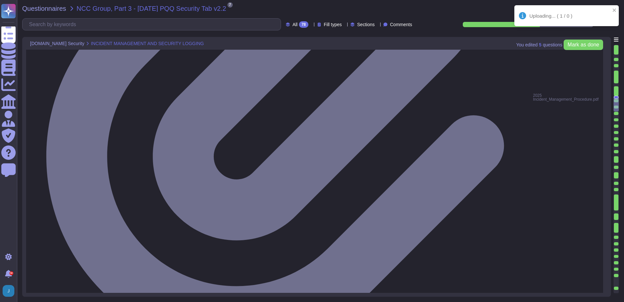
scroll to position [808, 0]
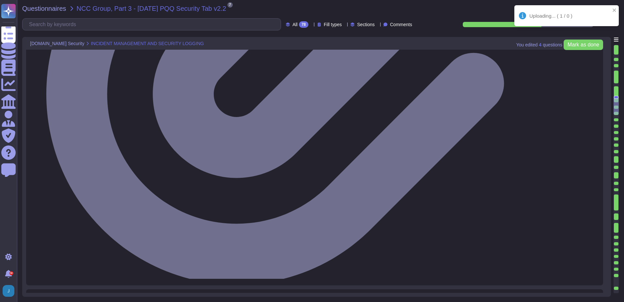
scroll to position [938, 0]
